Goal: Task Accomplishment & Management: Manage account settings

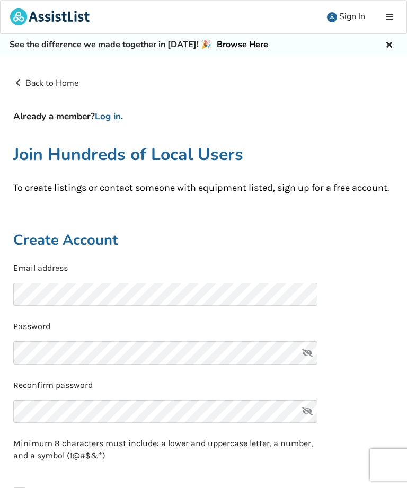
click at [117, 114] on link "Log in" at bounding box center [108, 116] width 26 height 12
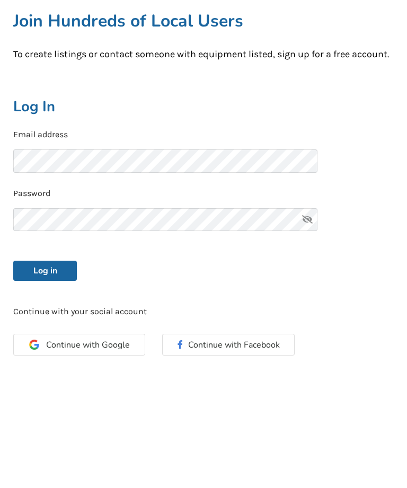
click at [61, 388] on button "Log in" at bounding box center [45, 398] width 64 height 20
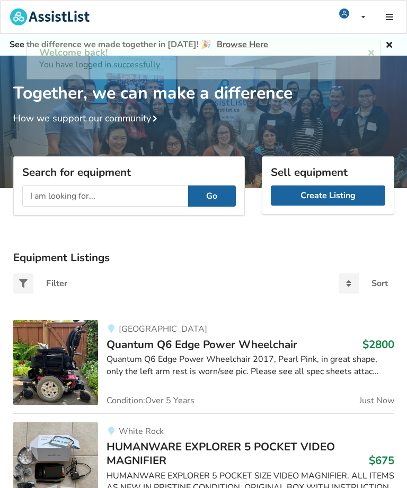
click at [371, 53] on icon at bounding box center [371, 51] width 10 height 8
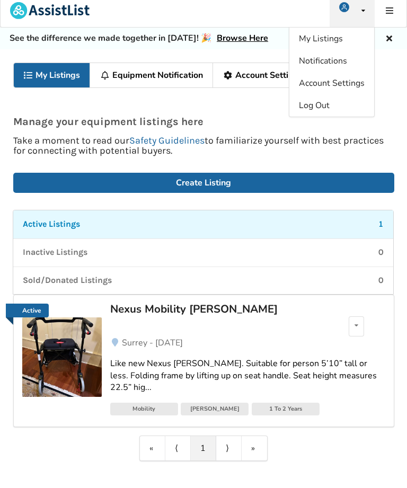
scroll to position [6, 0]
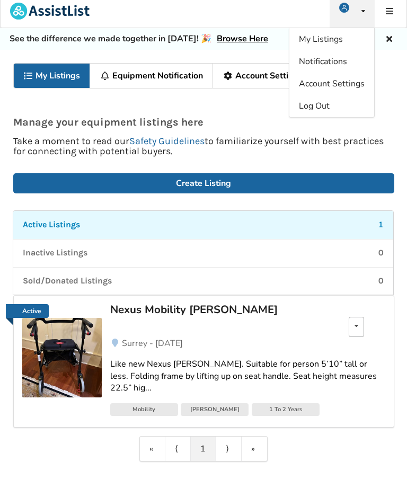
click at [357, 330] on div "Edit listing Renew listing Mark as Sold Delete listing" at bounding box center [355, 327] width 15 height 20
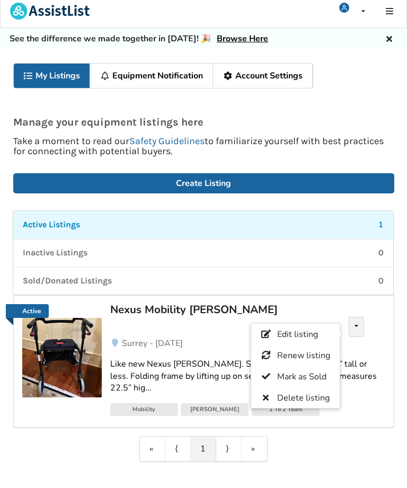
click at [219, 329] on div "Nexus Mobility [PERSON_NAME] Edit listing Renew listing Mark as Sold Delete lis…" at bounding box center [247, 320] width 275 height 33
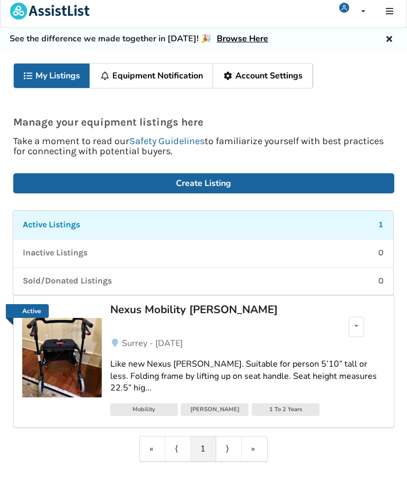
click at [238, 358] on div "Like new Nexus [PERSON_NAME]. Suitable for person 5’10” tall or less. Folding f…" at bounding box center [247, 376] width 275 height 37
